Goal: Information Seeking & Learning: Compare options

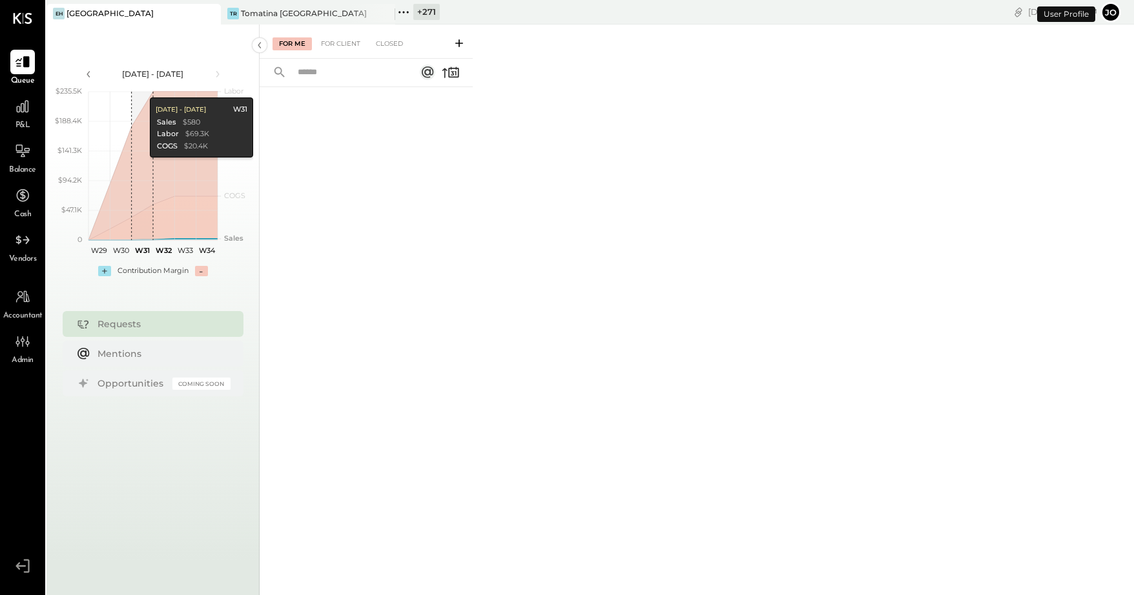
click at [214, 15] on icon at bounding box center [209, 13] width 16 height 15
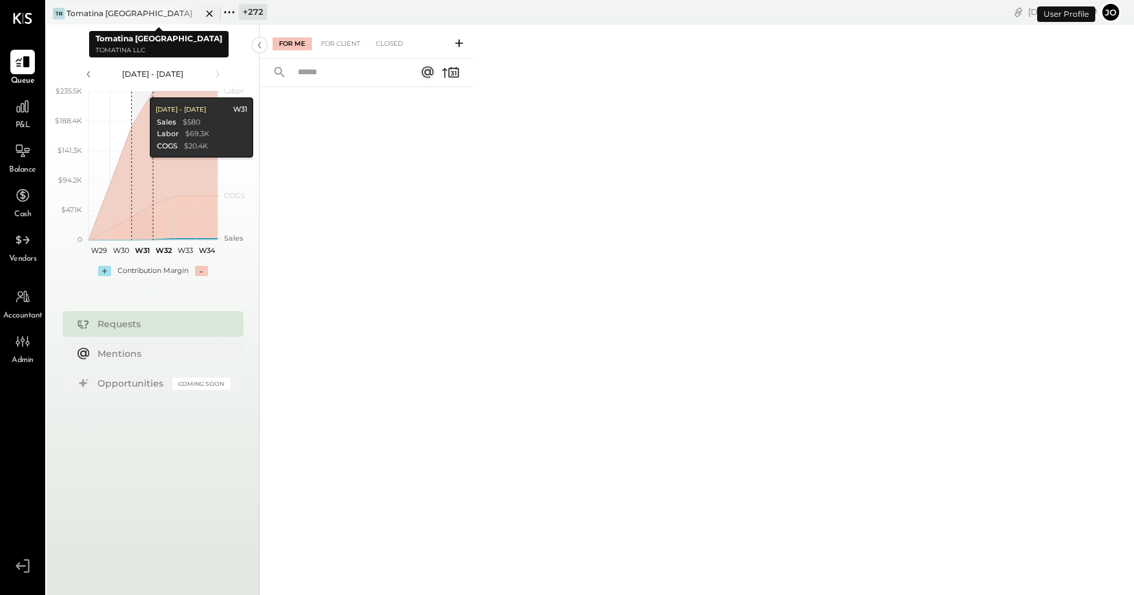
click at [210, 14] on icon at bounding box center [209, 13] width 16 height 15
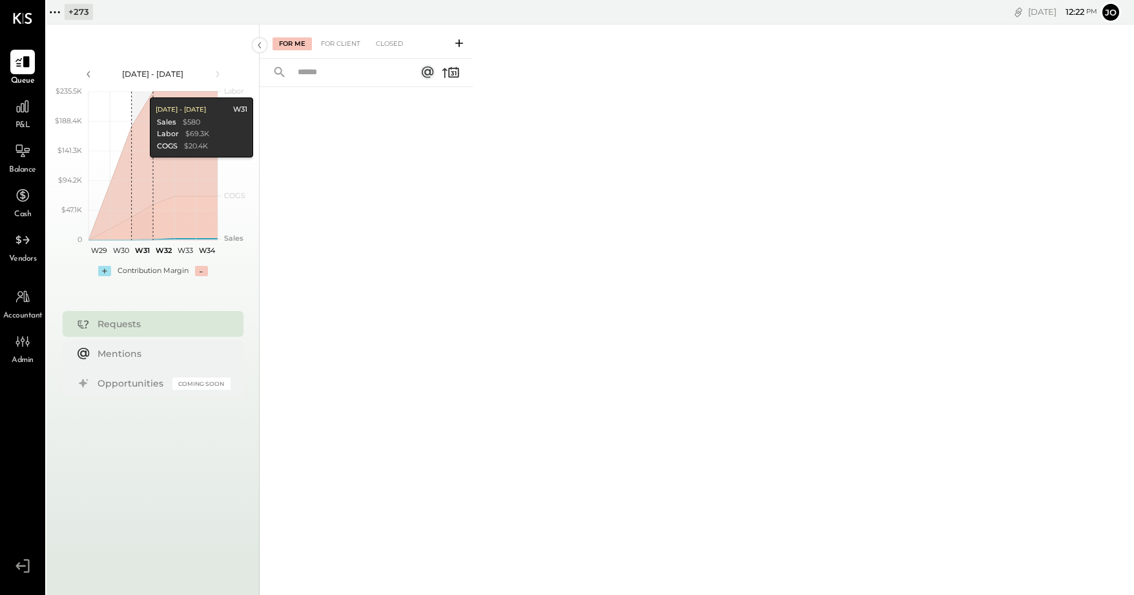
click at [56, 12] on icon at bounding box center [54, 12] width 17 height 17
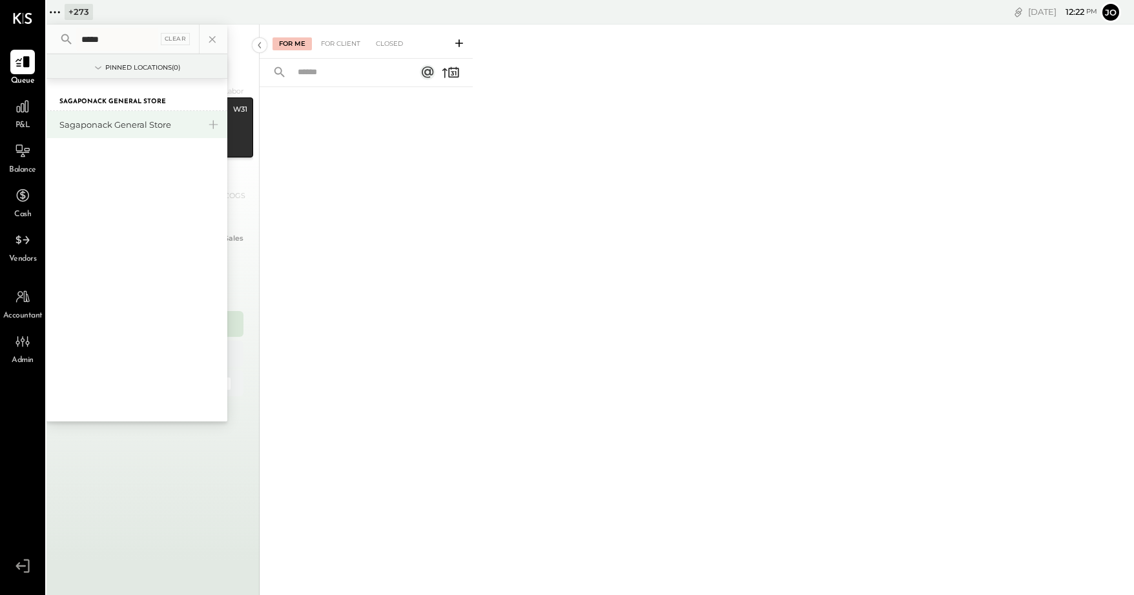
type input "*****"
click at [90, 125] on div "Sagaponack General Store" at bounding box center [128, 125] width 139 height 12
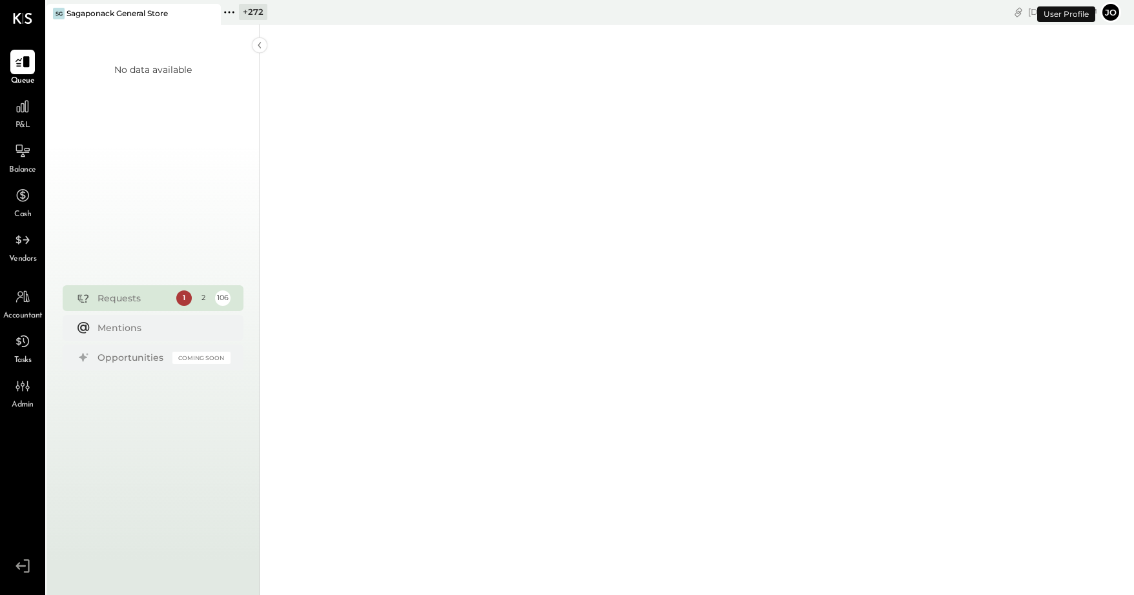
click at [26, 121] on span "P&L" at bounding box center [22, 126] width 15 height 12
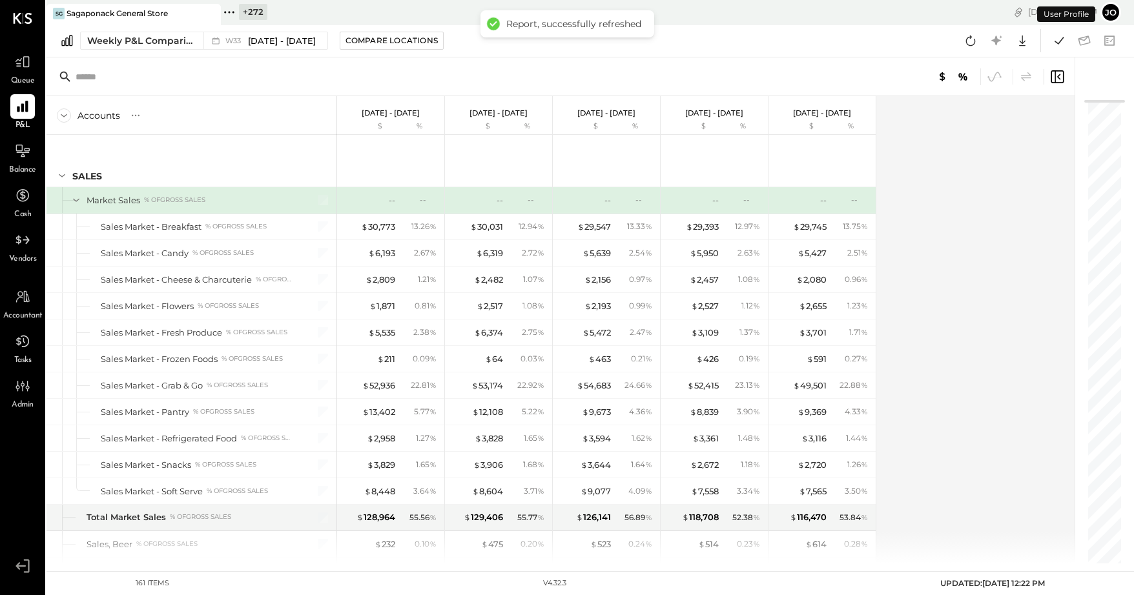
click at [167, 54] on div "Weekly P&L Comparison W33 Aug 11 - 17, 2025 Compare Locations Google Sheets Exc…" at bounding box center [589, 41] width 1087 height 33
click at [167, 52] on div "Weekly P&L Comparison W33 Aug 11 - 17, 2025 Compare Locations Google Sheets Exc…" at bounding box center [589, 41] width 1087 height 33
click at [167, 47] on button "Weekly P&L Comparison W33 Aug 11 - 17, 2025" at bounding box center [204, 41] width 248 height 18
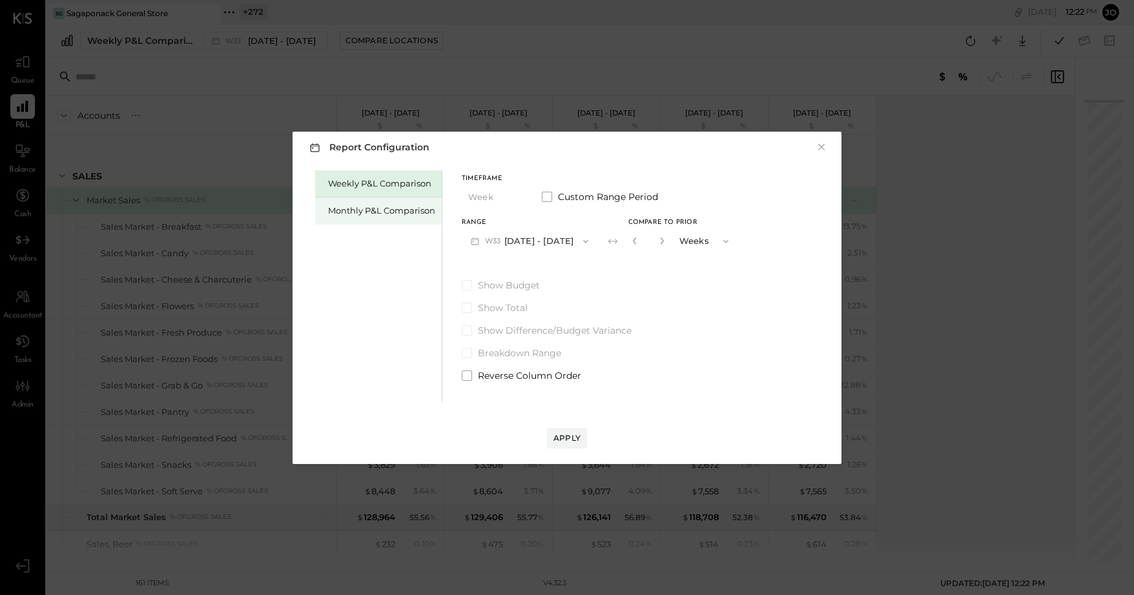
click at [372, 221] on div "Monthly P&L Comparison" at bounding box center [378, 211] width 127 height 27
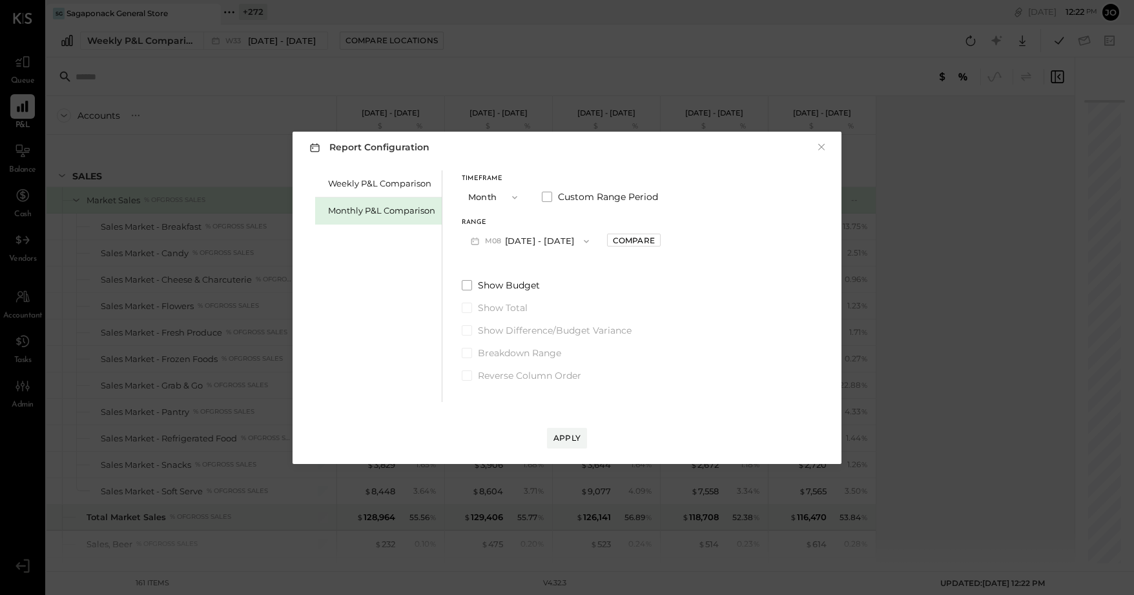
click at [515, 241] on button "M08 Aug 1 - 31, 2025" at bounding box center [530, 241] width 136 height 24
click at [554, 272] on div "M07 Jul 1 - 31, 2025" at bounding box center [535, 270] width 147 height 27
click at [613, 244] on div "Compare" at bounding box center [634, 240] width 42 height 11
click at [658, 241] on icon "button" at bounding box center [662, 241] width 8 height 8
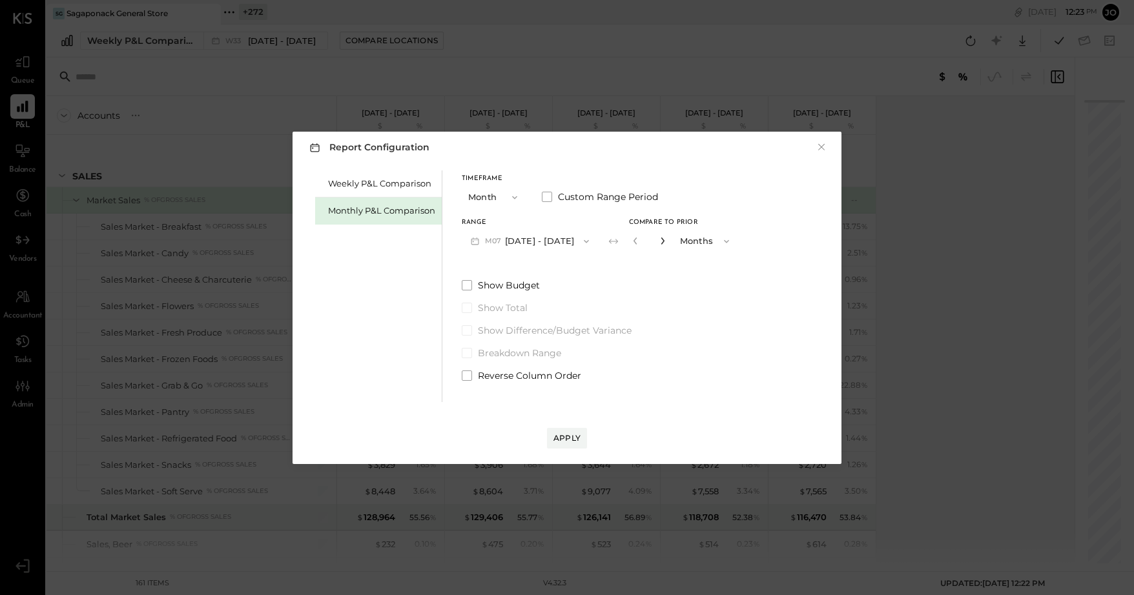
click at [658, 241] on icon "button" at bounding box center [662, 241] width 8 height 8
type input "*"
click at [572, 444] on button "Apply" at bounding box center [567, 438] width 40 height 21
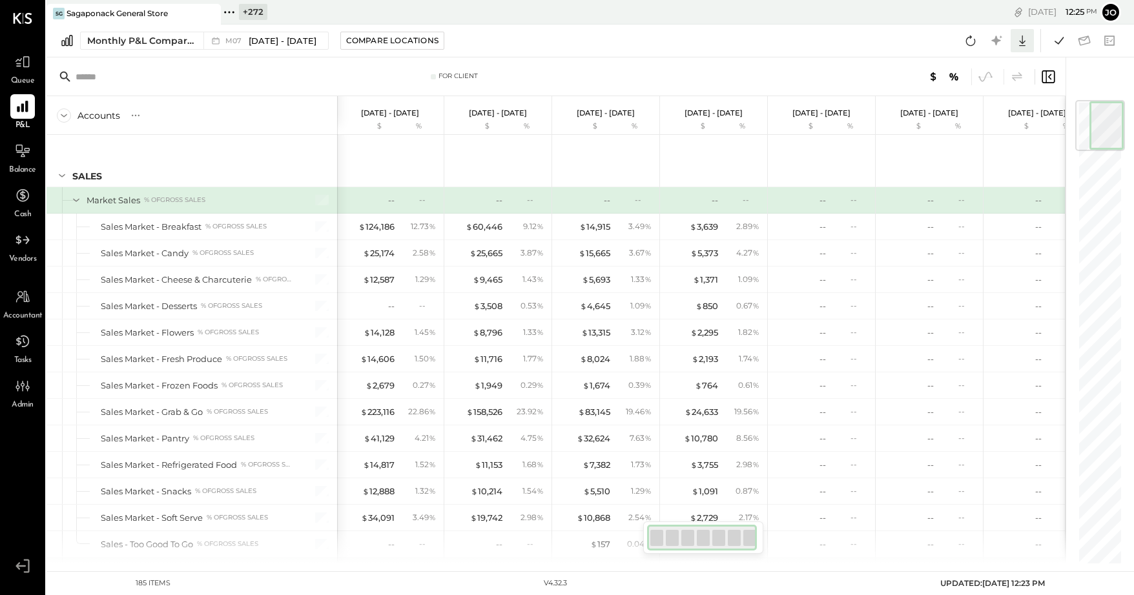
click at [1017, 42] on icon at bounding box center [1022, 40] width 17 height 17
click at [992, 118] on div "Excel" at bounding box center [981, 116] width 103 height 27
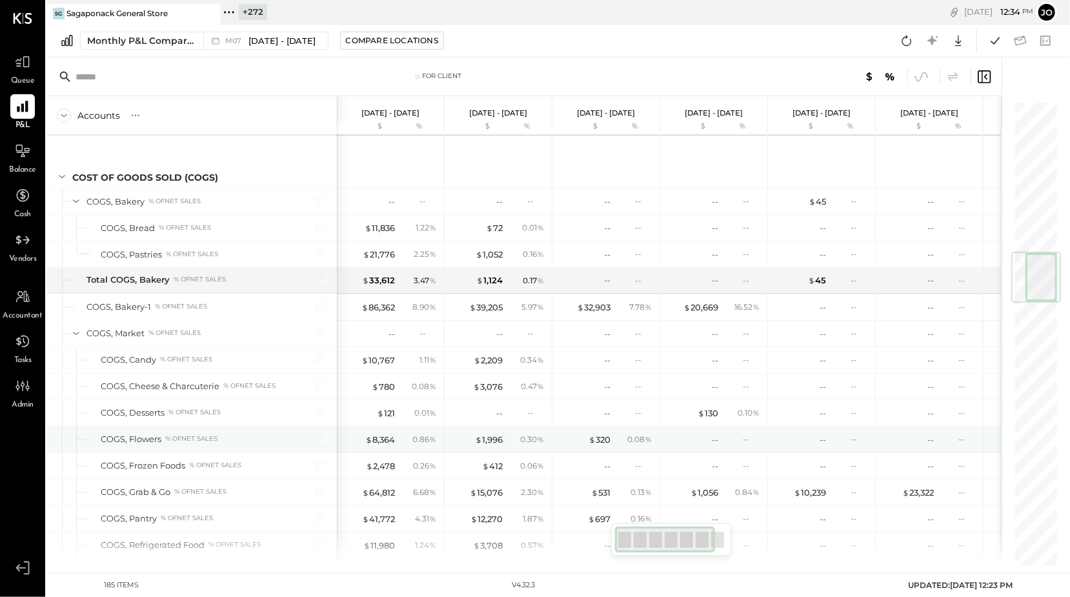
scroll to position [1280, 0]
